Goal: Task Accomplishment & Management: Manage account settings

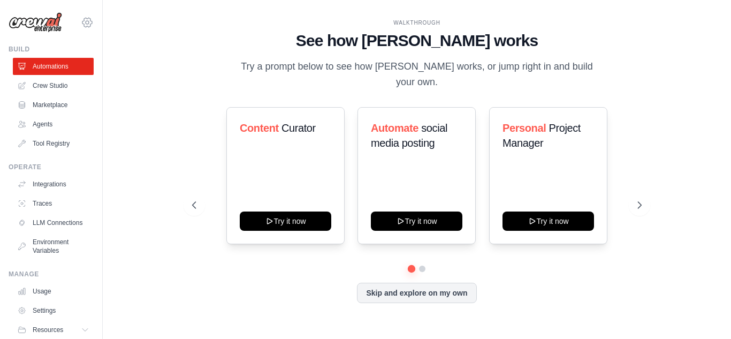
click at [82, 24] on icon at bounding box center [87, 22] width 10 height 9
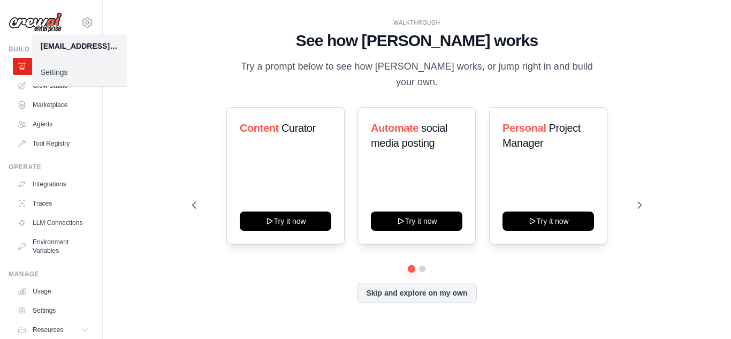
click at [69, 76] on link "Settings" at bounding box center [79, 72] width 94 height 19
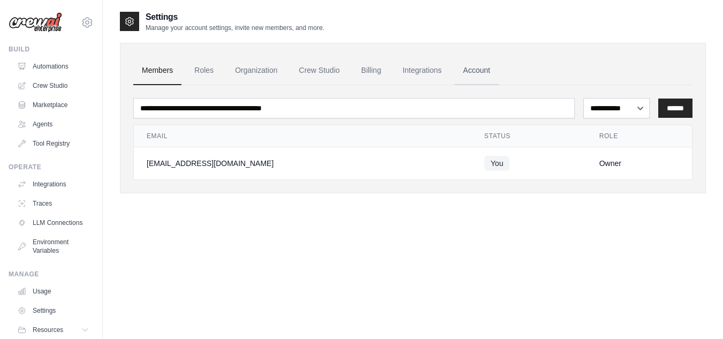
click at [490, 78] on link "Account" at bounding box center [476, 70] width 44 height 29
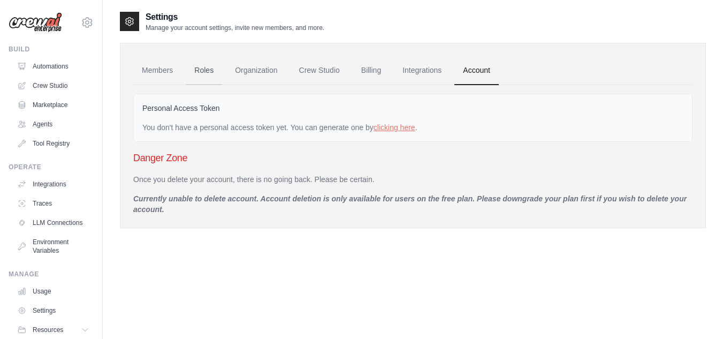
click at [209, 70] on link "Roles" at bounding box center [204, 70] width 36 height 29
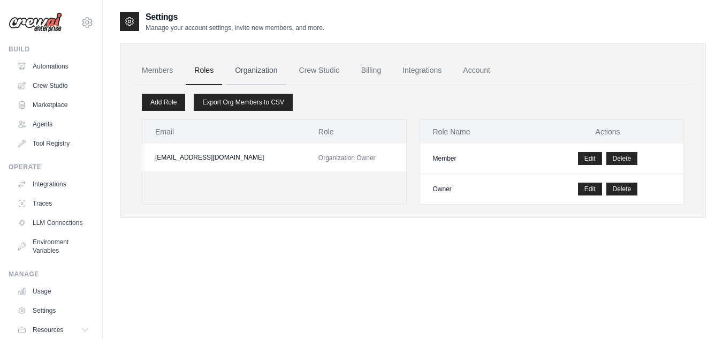
click at [247, 69] on link "Organization" at bounding box center [255, 70] width 59 height 29
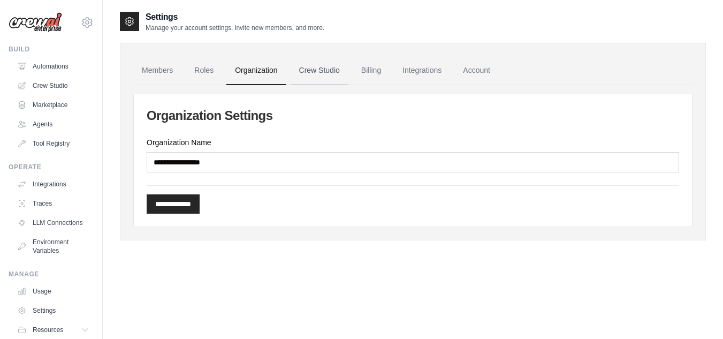
click at [348, 77] on link "Crew Studio" at bounding box center [320, 70] width 58 height 29
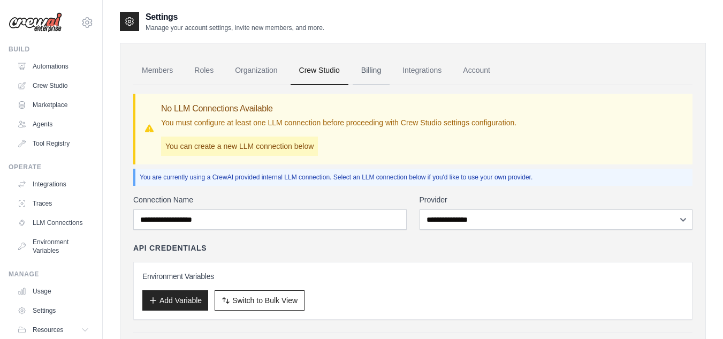
click at [377, 77] on link "Billing" at bounding box center [371, 70] width 37 height 29
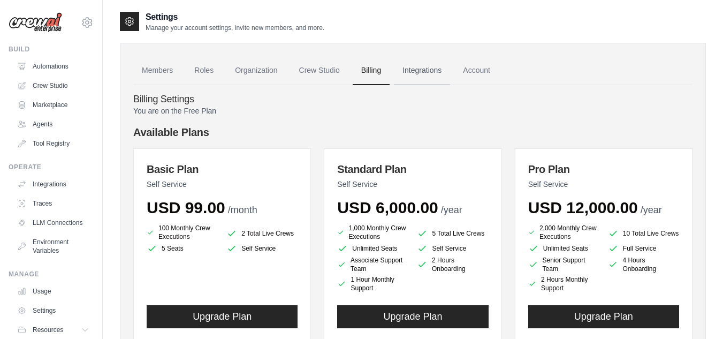
click at [439, 74] on link "Integrations" at bounding box center [422, 70] width 56 height 29
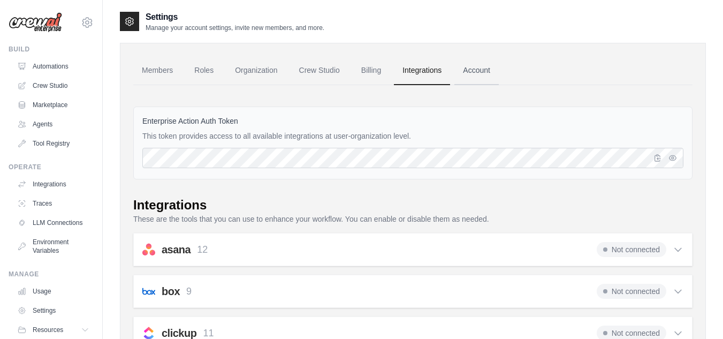
click at [499, 72] on link "Account" at bounding box center [476, 70] width 44 height 29
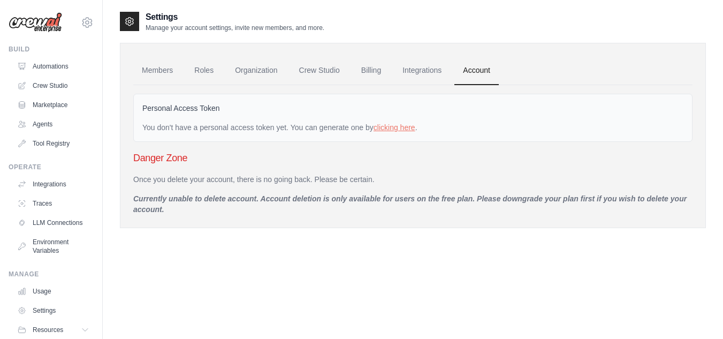
click at [45, 27] on img at bounding box center [36, 22] width 54 height 20
